Goal: Information Seeking & Learning: Learn about a topic

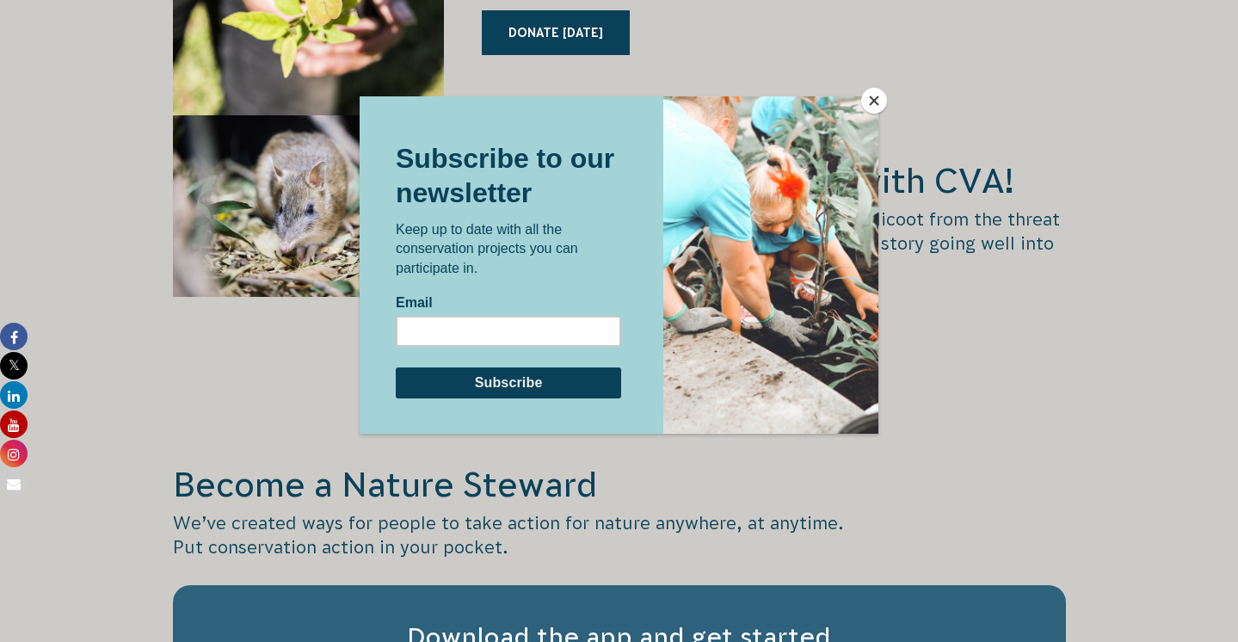
scroll to position [2981, 0]
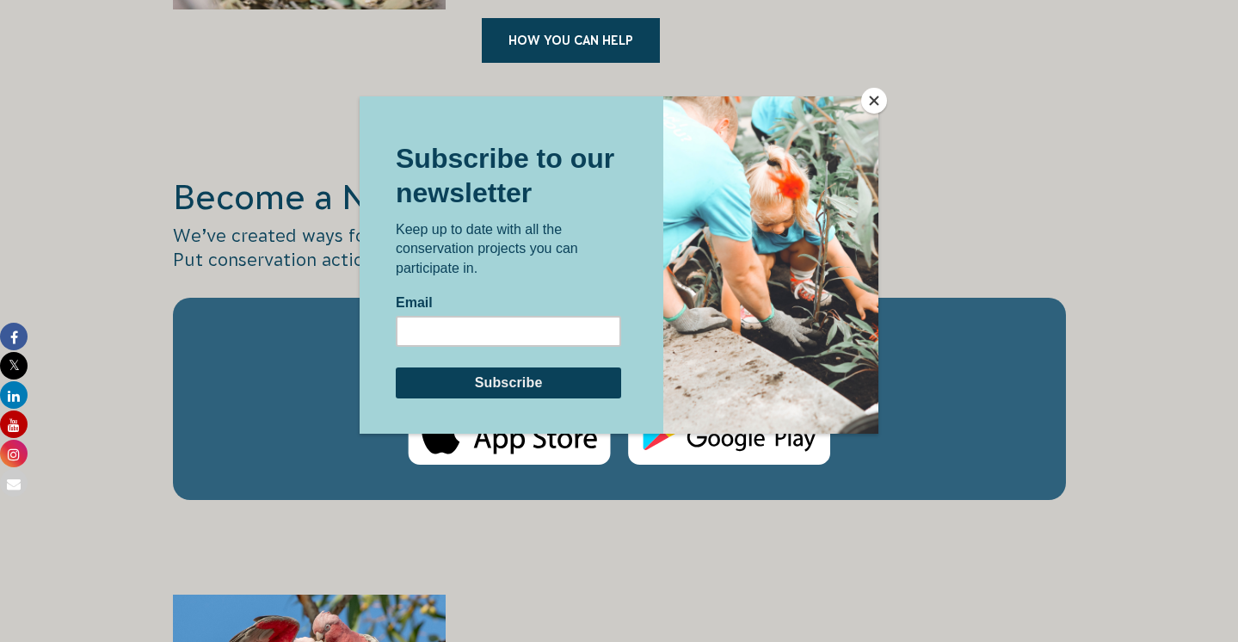
click at [880, 96] on button "Close" at bounding box center [874, 101] width 26 height 26
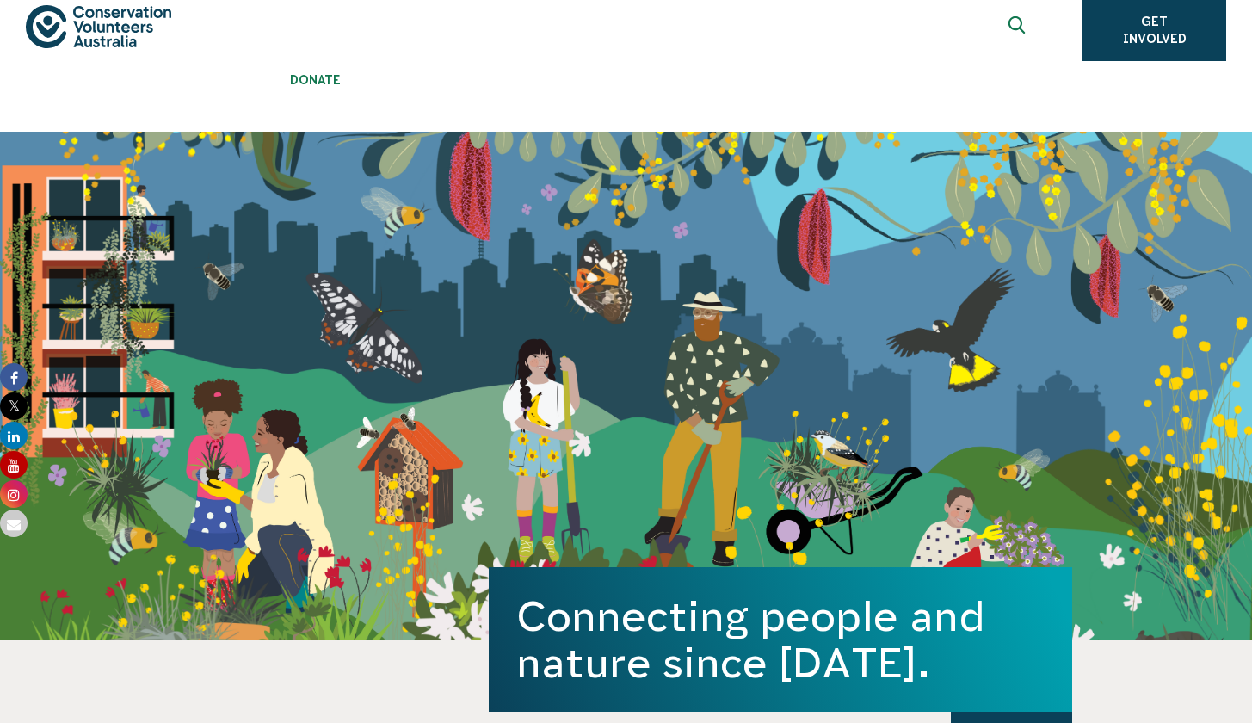
scroll to position [0, 0]
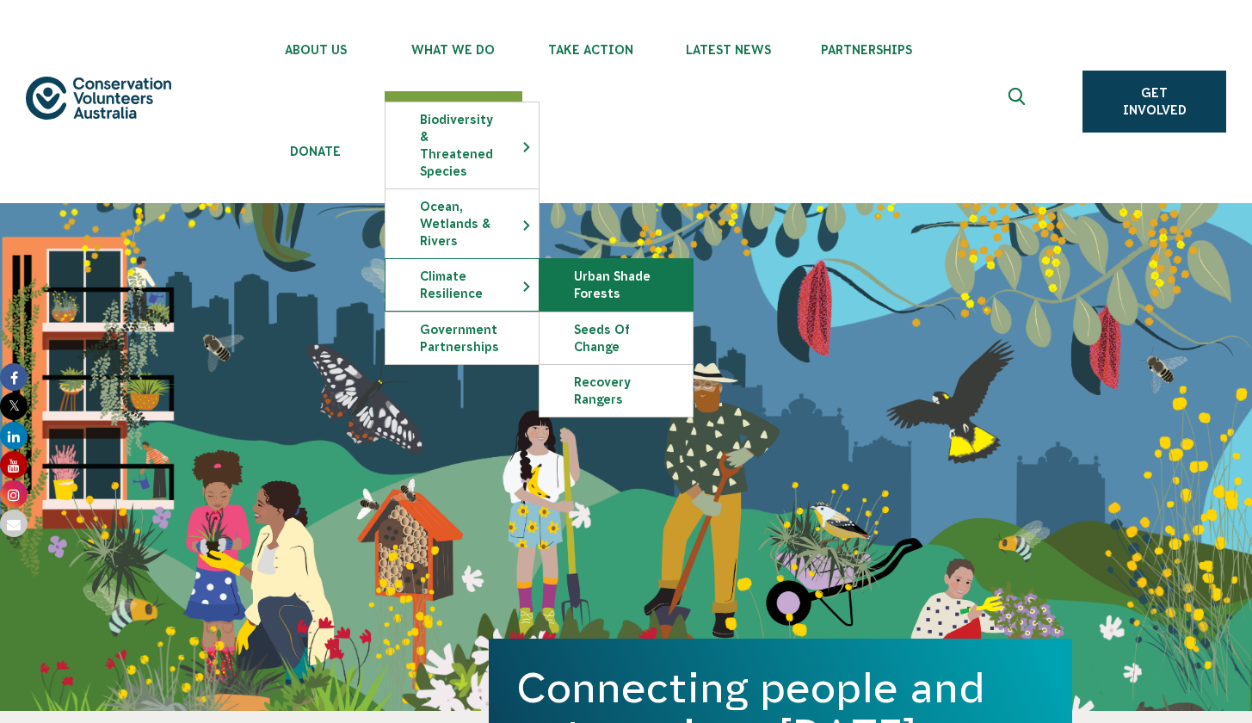
click at [637, 275] on link "Urban Shade Forests" at bounding box center [616, 285] width 153 height 52
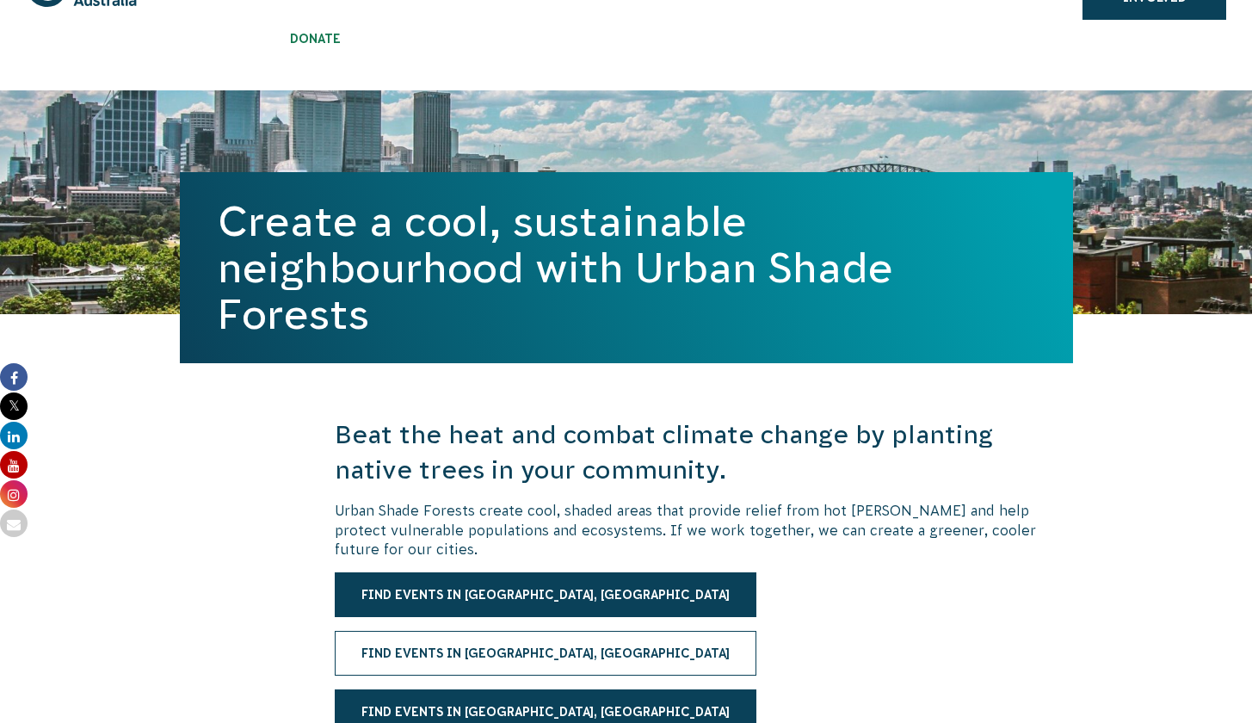
scroll to position [180, 0]
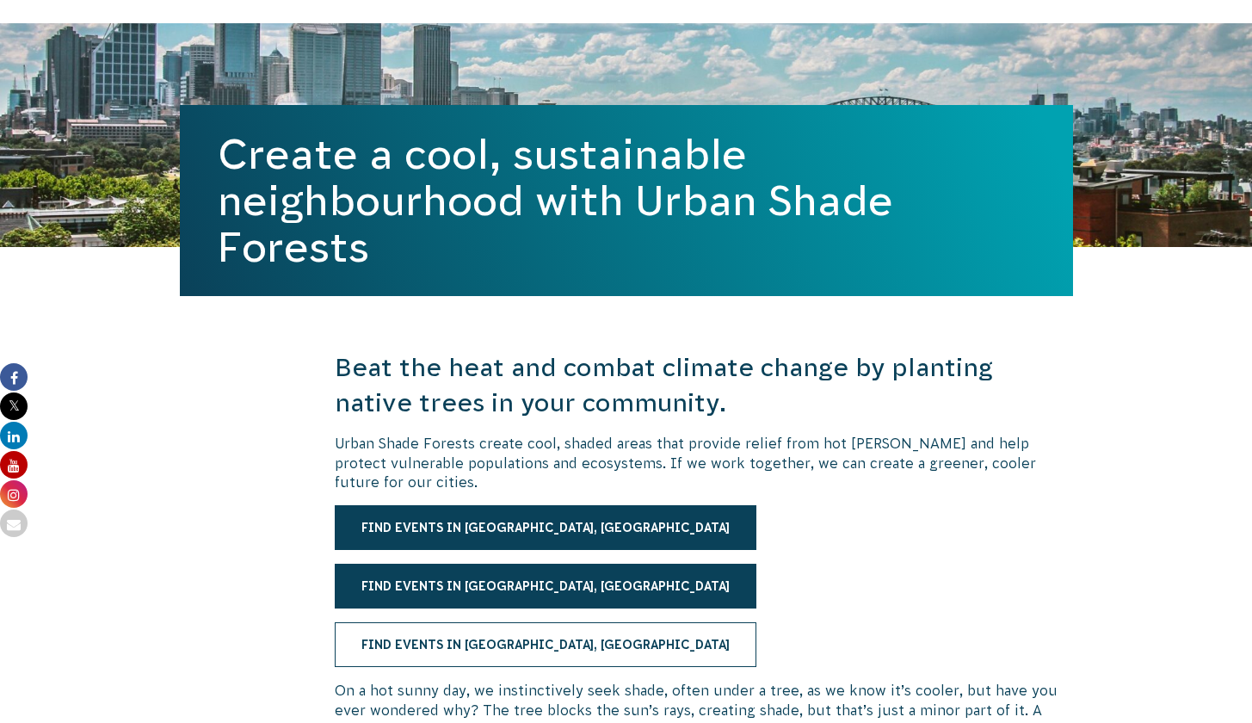
click at [522, 658] on link "Find events in Ipswich, QLD" at bounding box center [546, 644] width 422 height 45
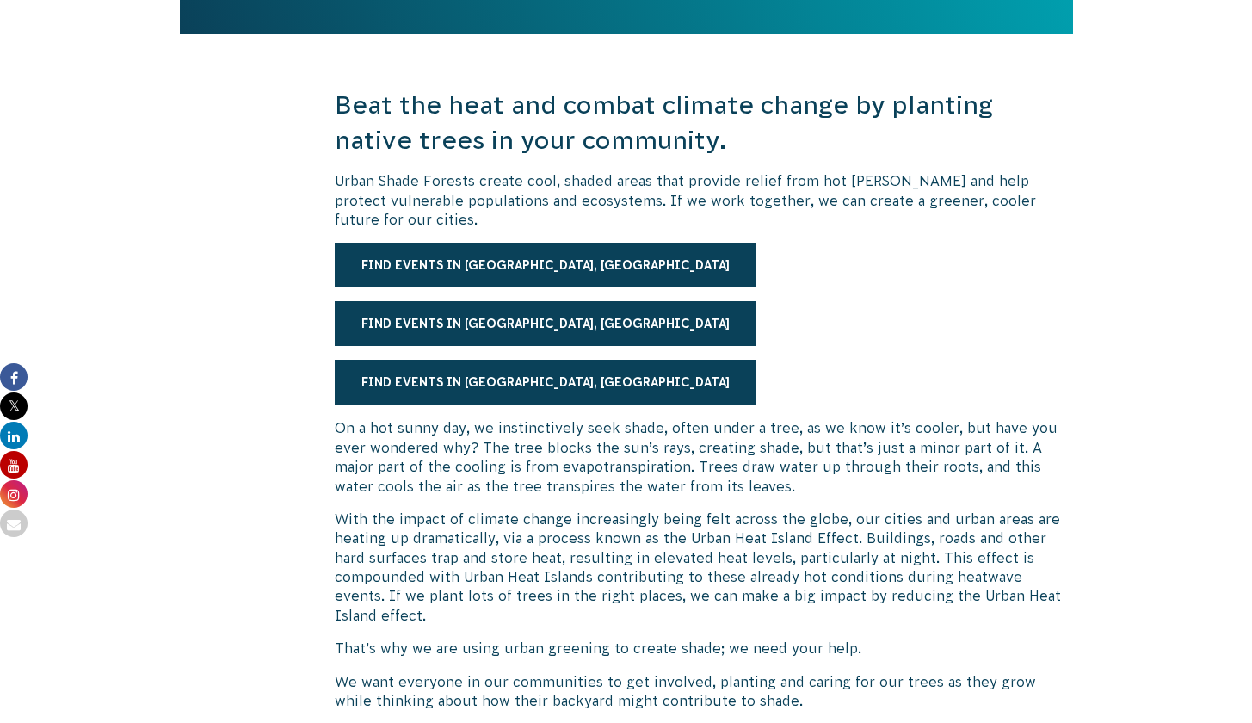
scroll to position [0, 0]
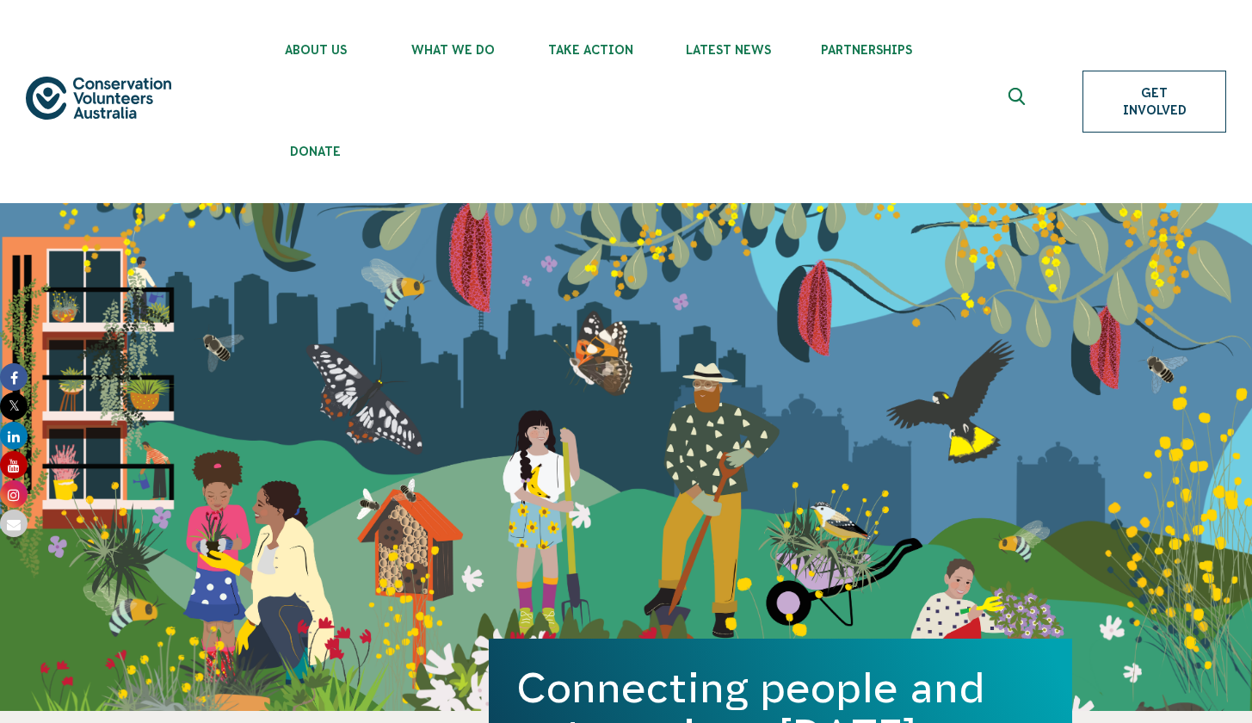
click at [1126, 98] on link "Get Involved" at bounding box center [1155, 102] width 144 height 62
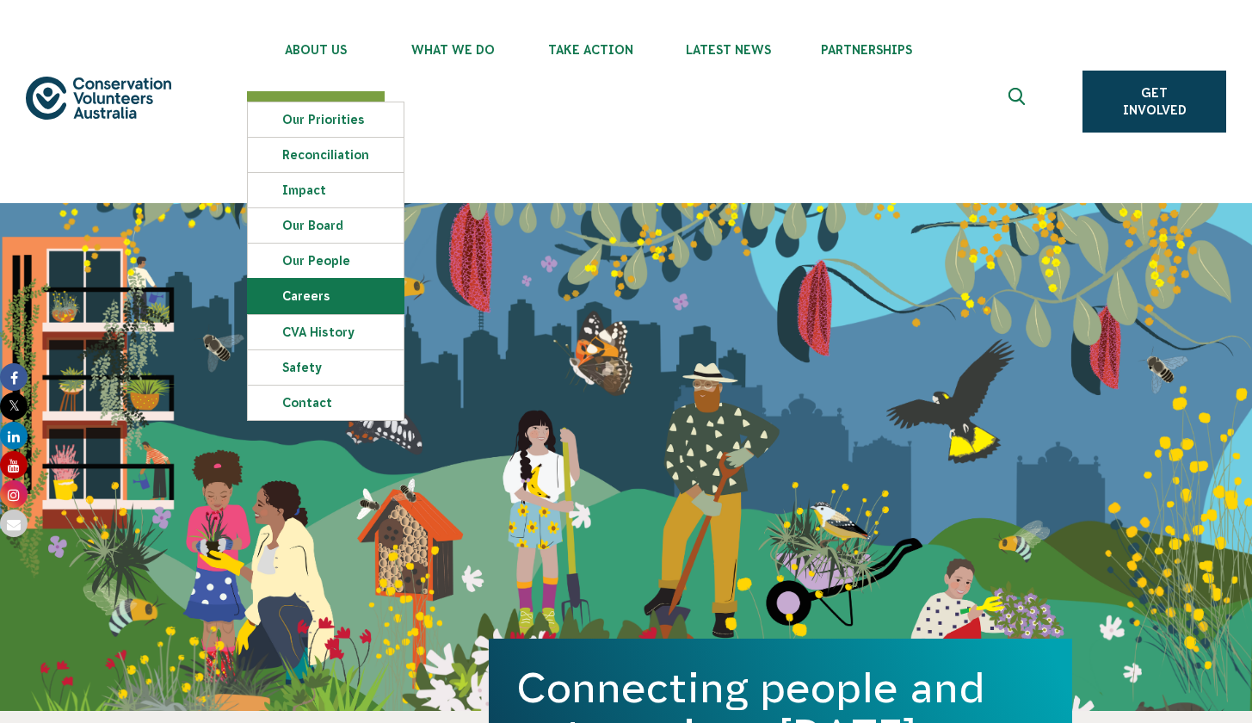
click at [331, 298] on link "Careers" at bounding box center [326, 296] width 156 height 34
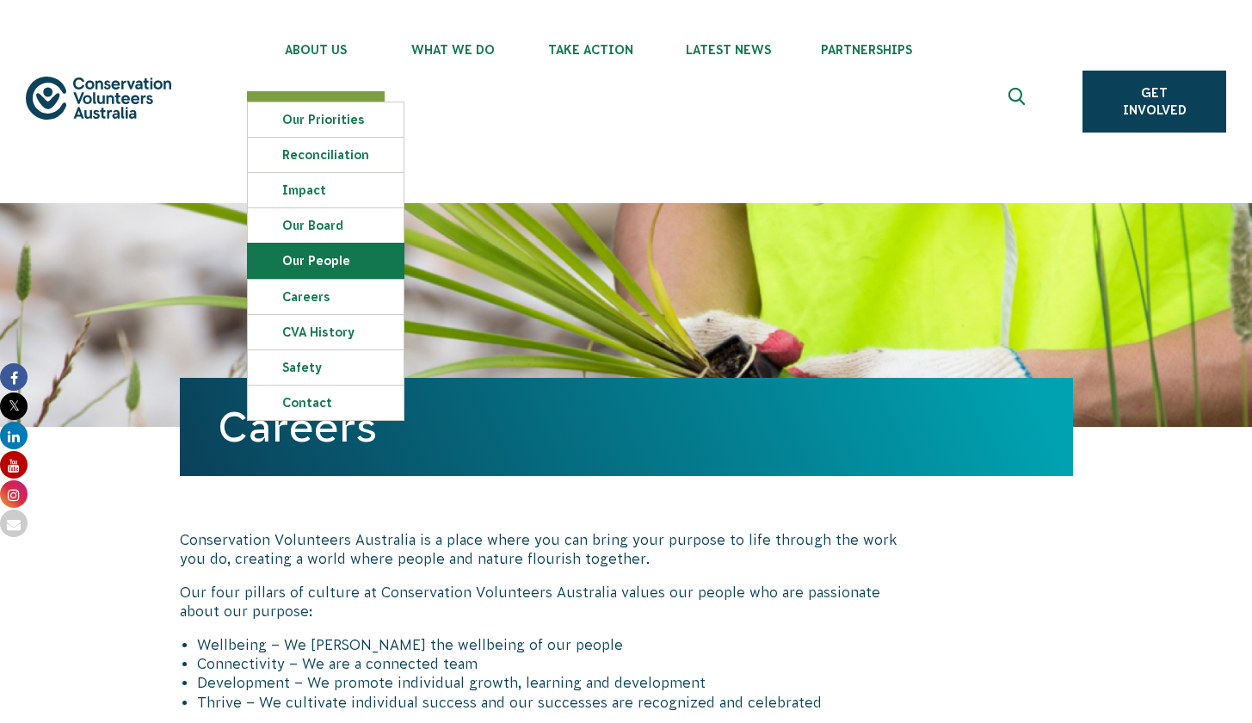
click at [332, 259] on link "Our People" at bounding box center [326, 261] width 156 height 34
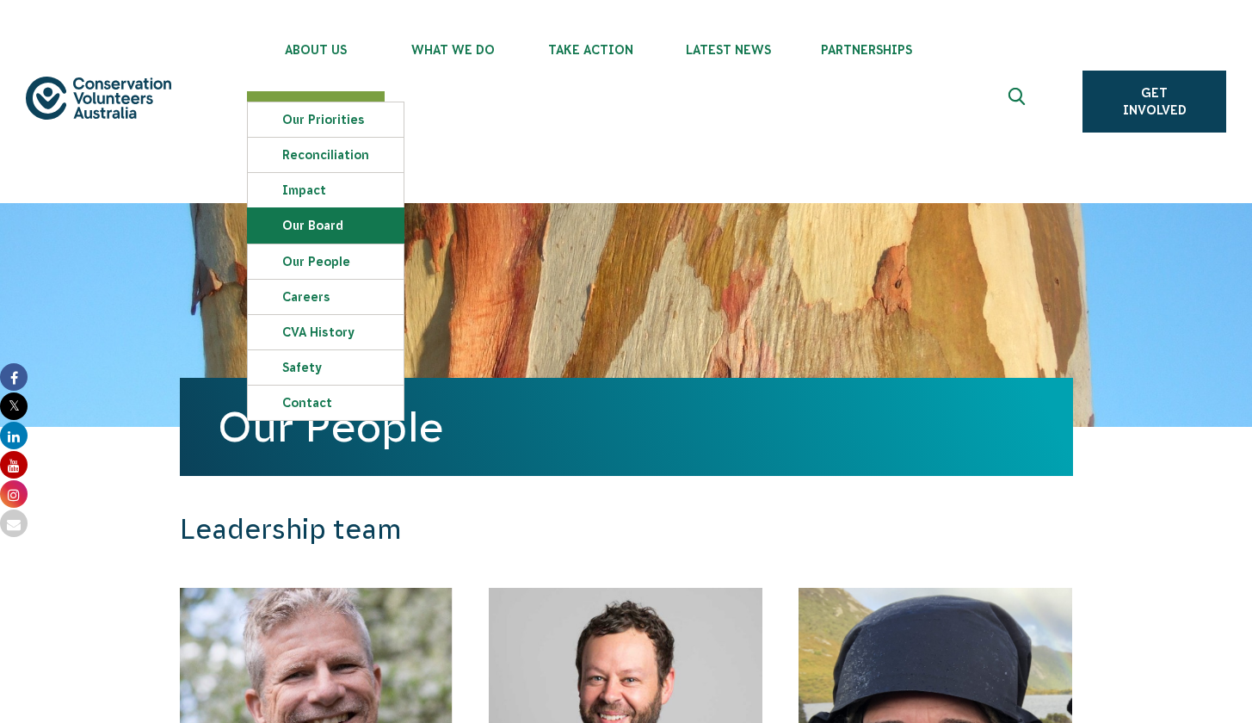
click at [344, 233] on link "Our Board" at bounding box center [326, 225] width 156 height 34
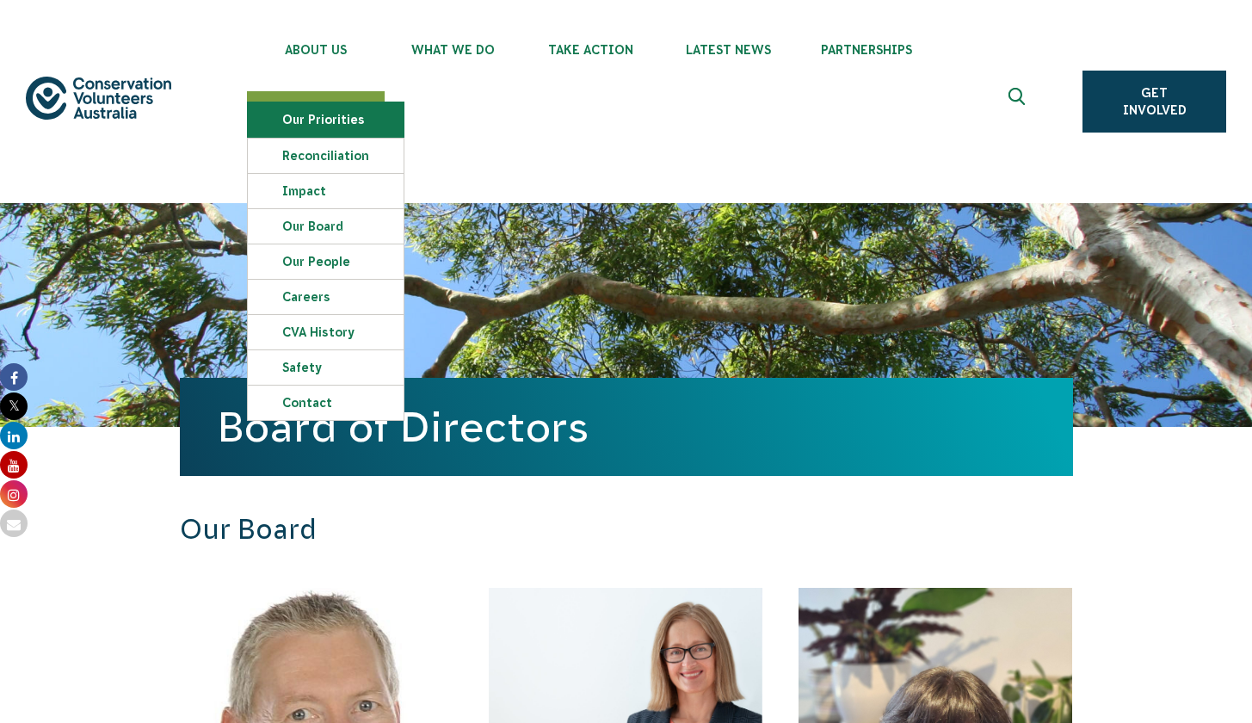
click at [366, 117] on link "Our Priorities" at bounding box center [326, 119] width 156 height 34
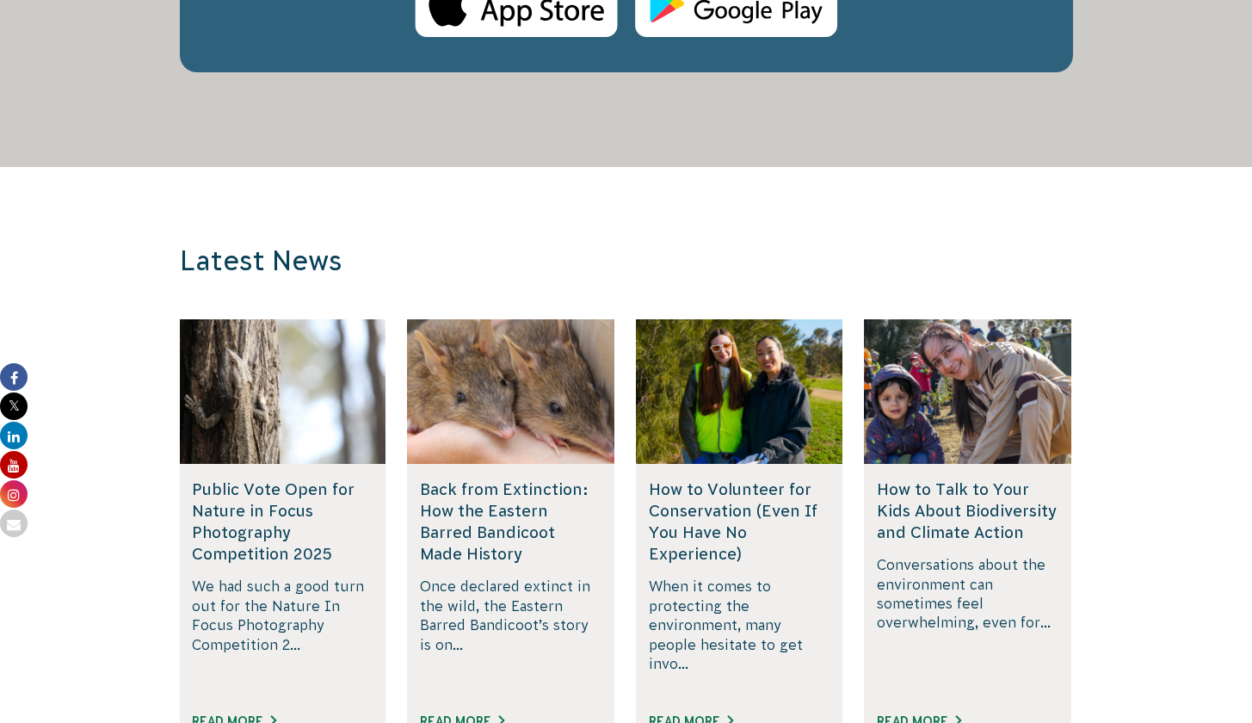
scroll to position [4169, 0]
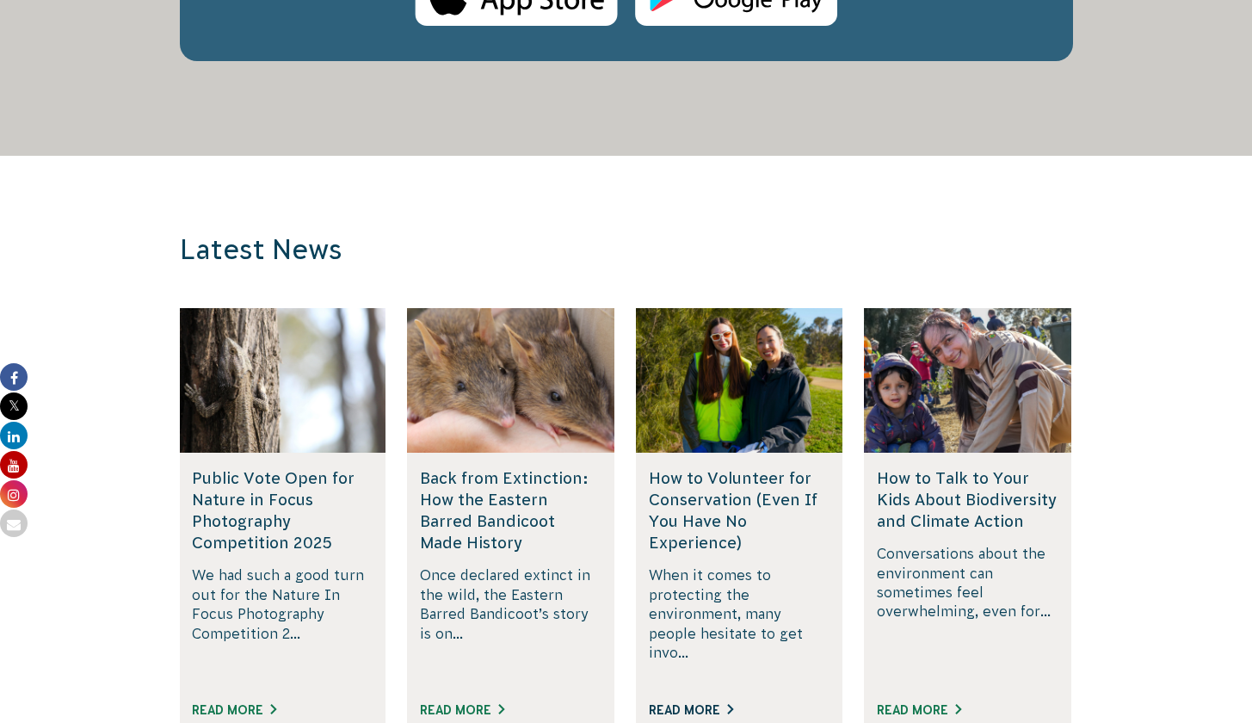
click at [714, 703] on link "Read More" at bounding box center [691, 710] width 84 height 14
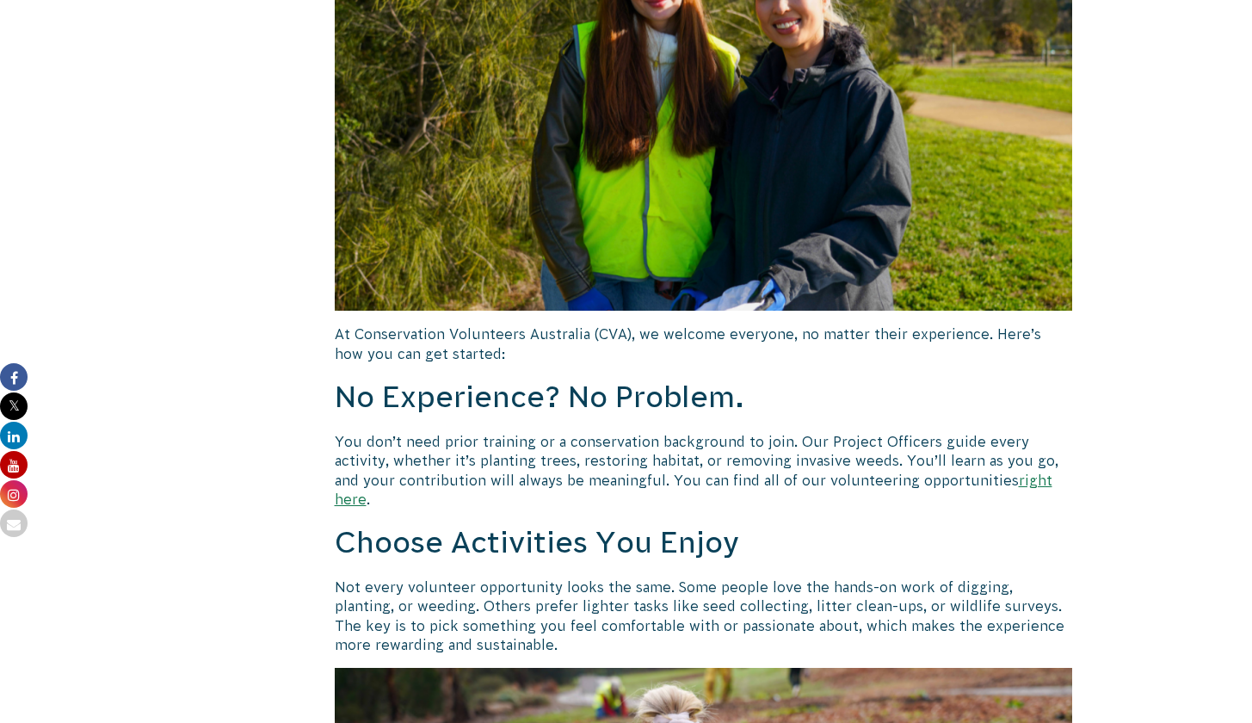
scroll to position [909, 0]
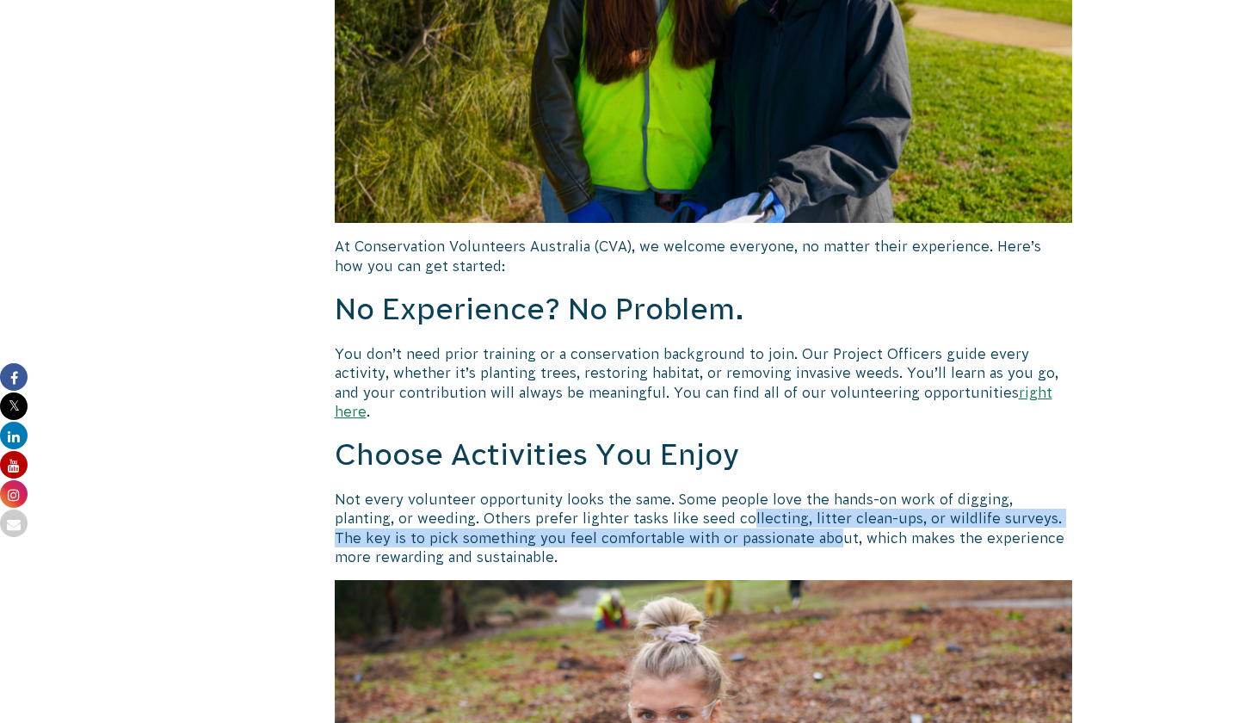
drag, startPoint x: 682, startPoint y: 485, endPoint x: 737, endPoint y: 519, distance: 63.8
click at [737, 519] on p "Not every volunteer opportunity looks the same. Some people love the hands-on w…" at bounding box center [704, 528] width 738 height 77
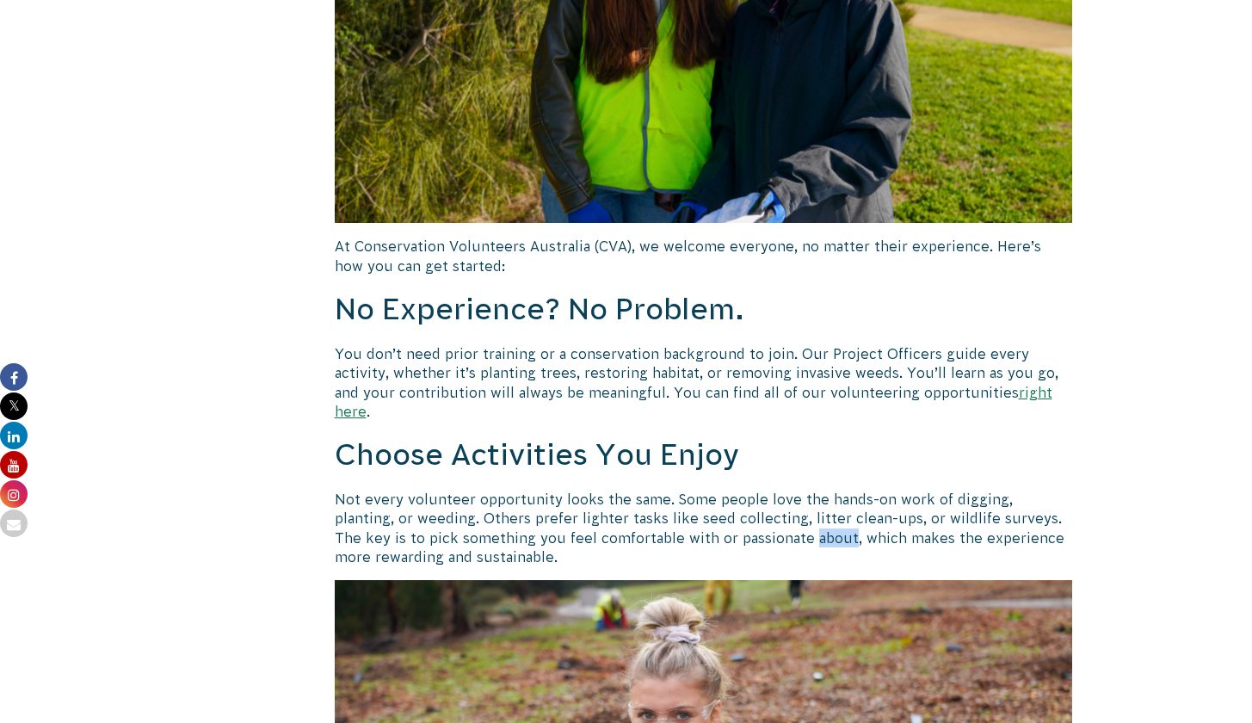
click at [737, 519] on p "Not every volunteer opportunity looks the same. Some people love the hands-on w…" at bounding box center [704, 528] width 738 height 77
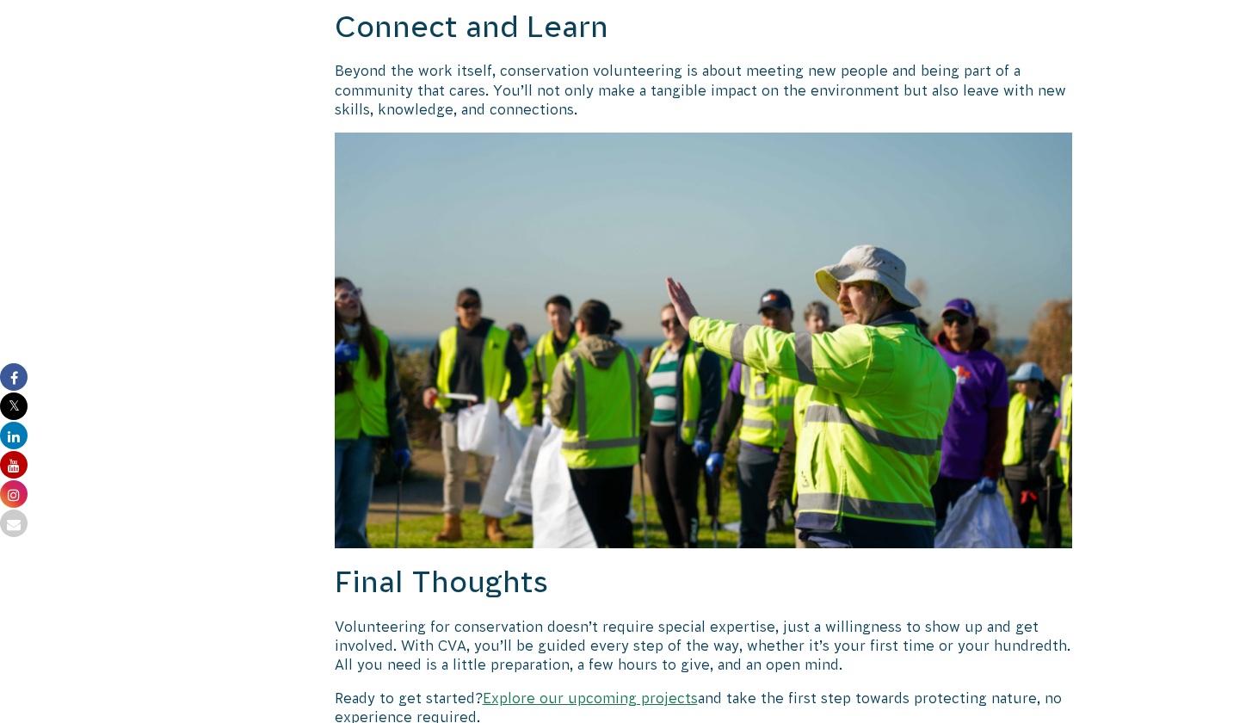
scroll to position [2532, 0]
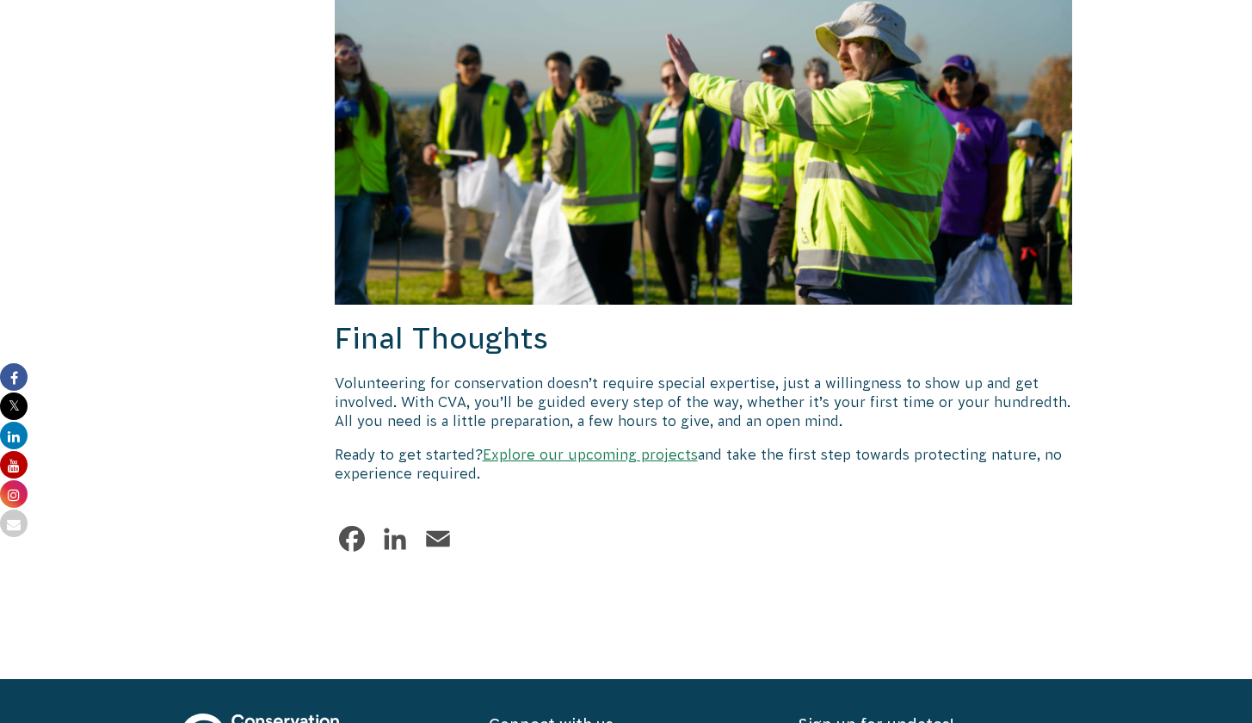
drag, startPoint x: 645, startPoint y: 463, endPoint x: 583, endPoint y: 423, distance: 74.0
click at [599, 447] on link "Explore our upcoming projects" at bounding box center [590, 454] width 215 height 15
